Goal: Information Seeking & Learning: Learn about a topic

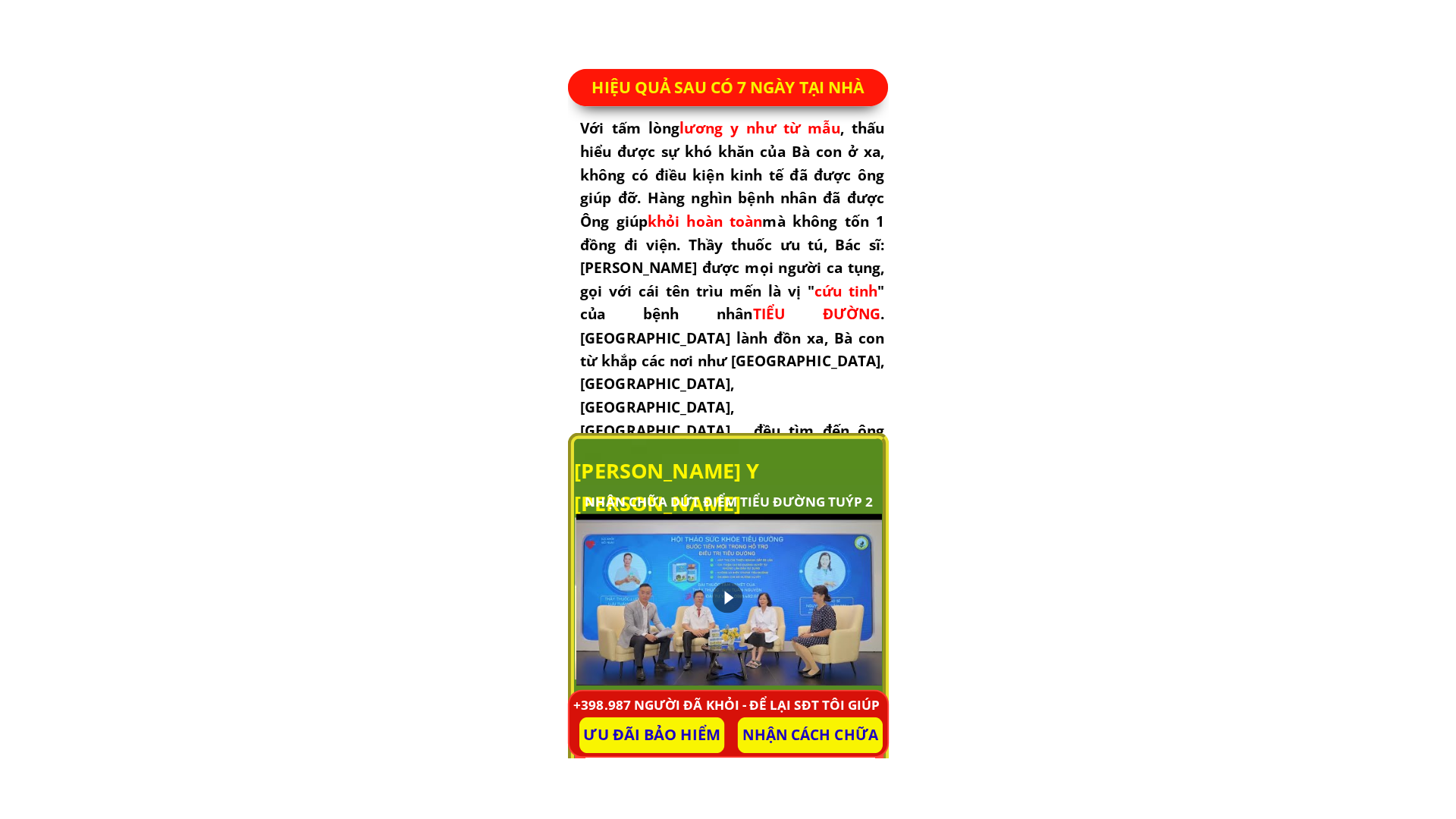
scroll to position [683, 0]
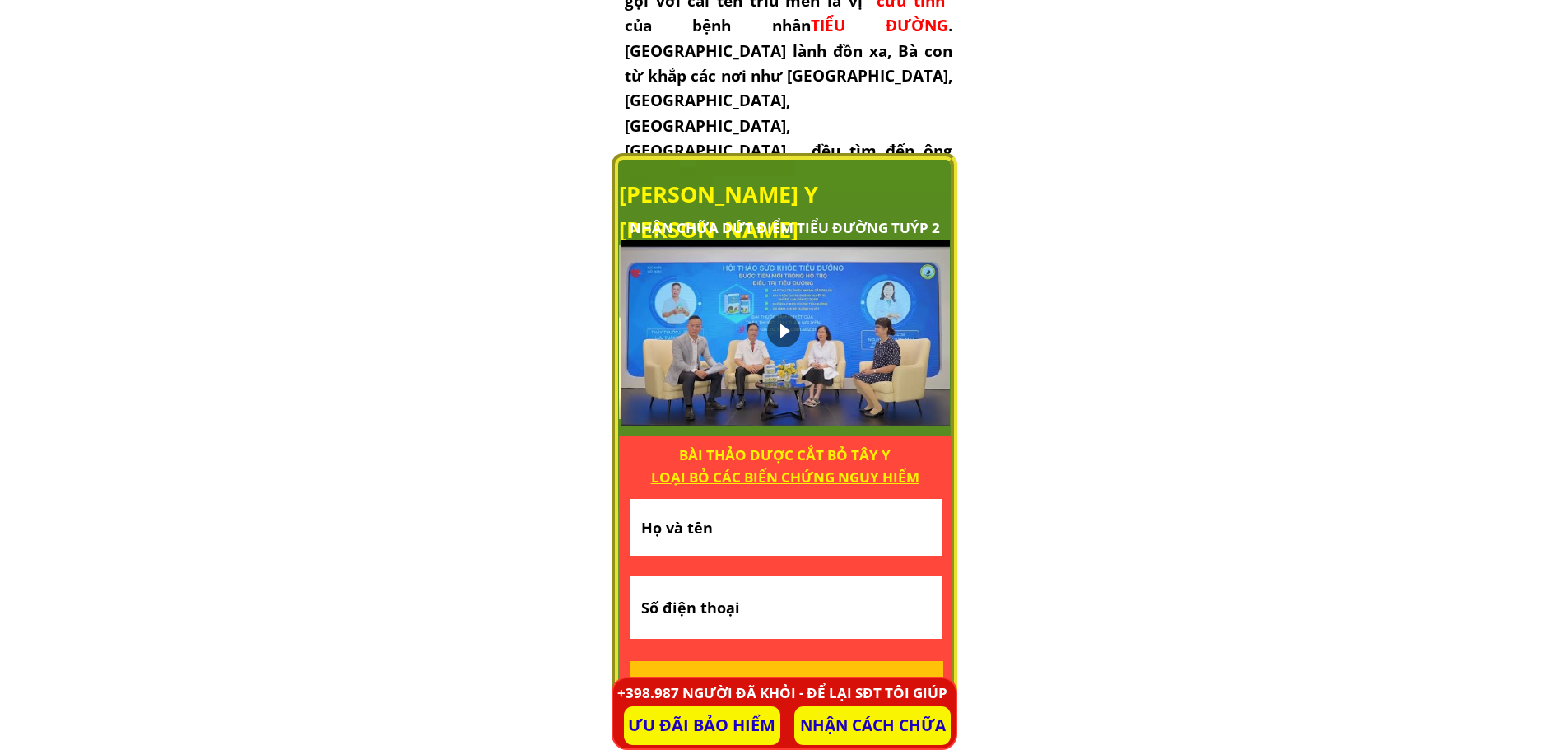
click at [760, 308] on div at bounding box center [786, 332] width 329 height 185
click at [0, 0] on div at bounding box center [0, 0] width 0 height 0
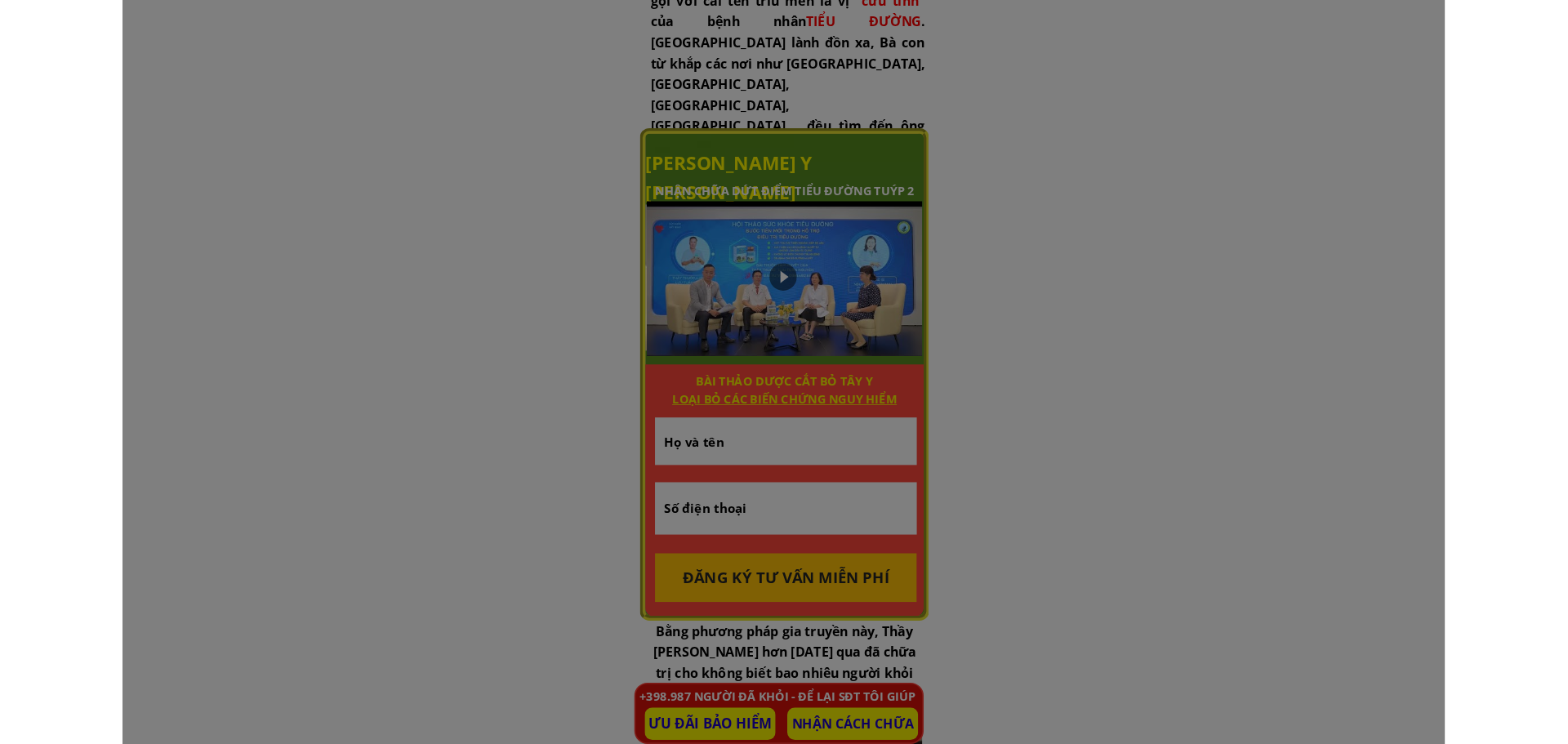
scroll to position [0, 0]
